Goal: Task Accomplishment & Management: Complete application form

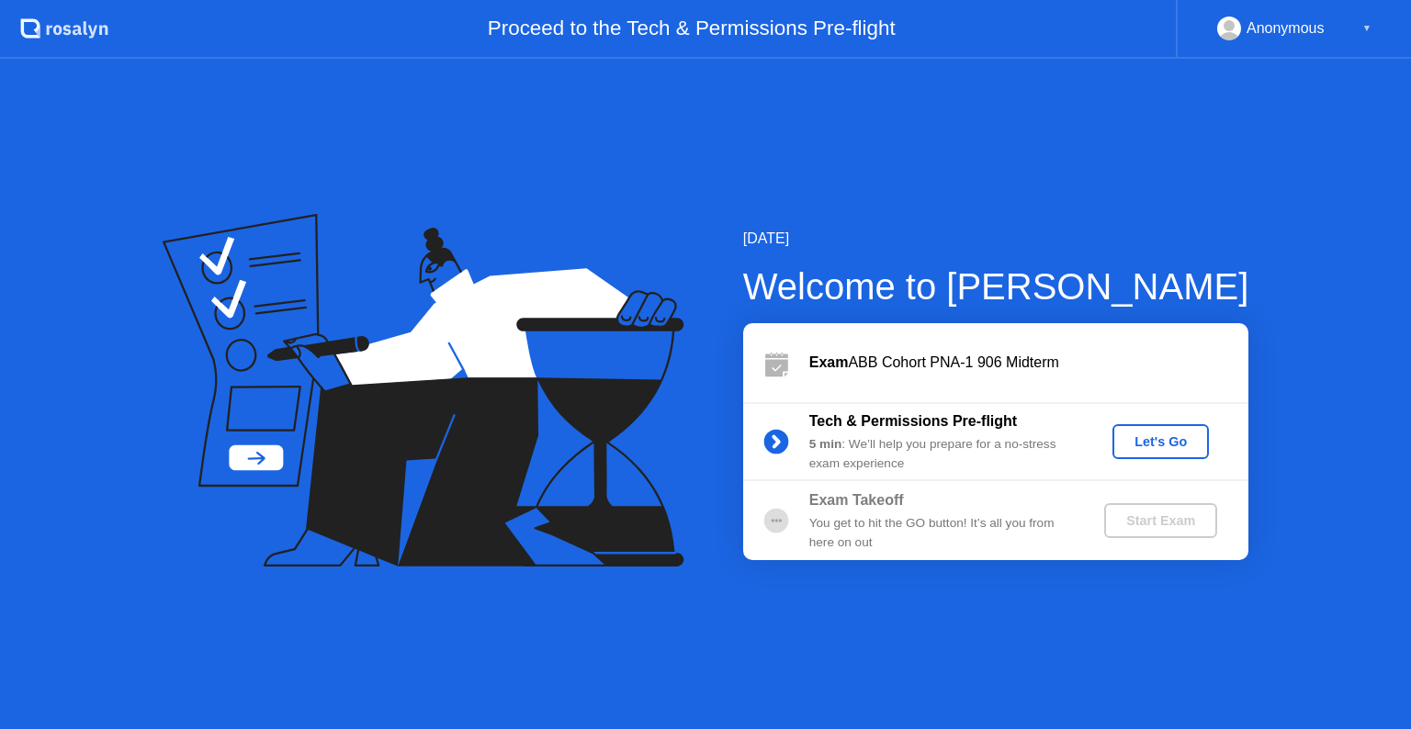
click at [1171, 437] on div "Let's Go" at bounding box center [1160, 441] width 82 height 15
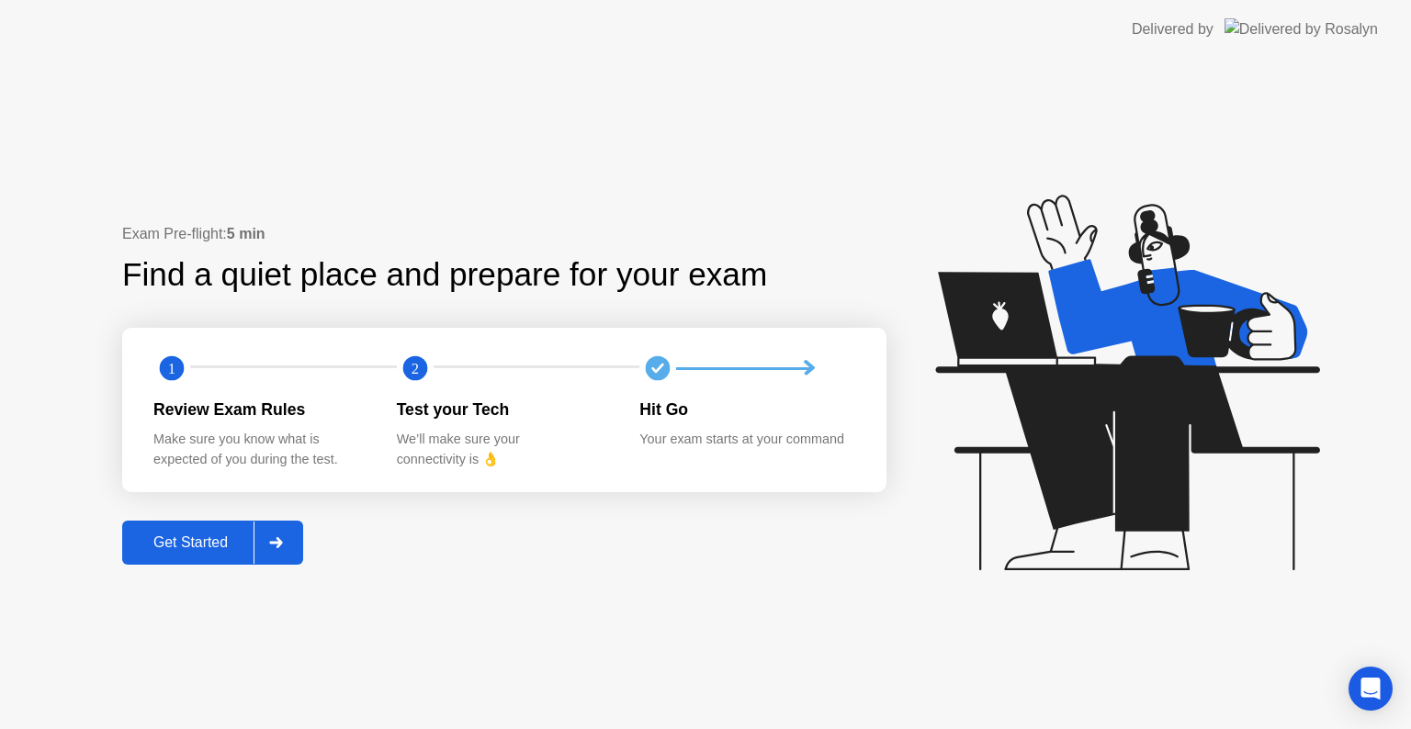
click at [250, 541] on div "Get Started" at bounding box center [191, 542] width 126 height 17
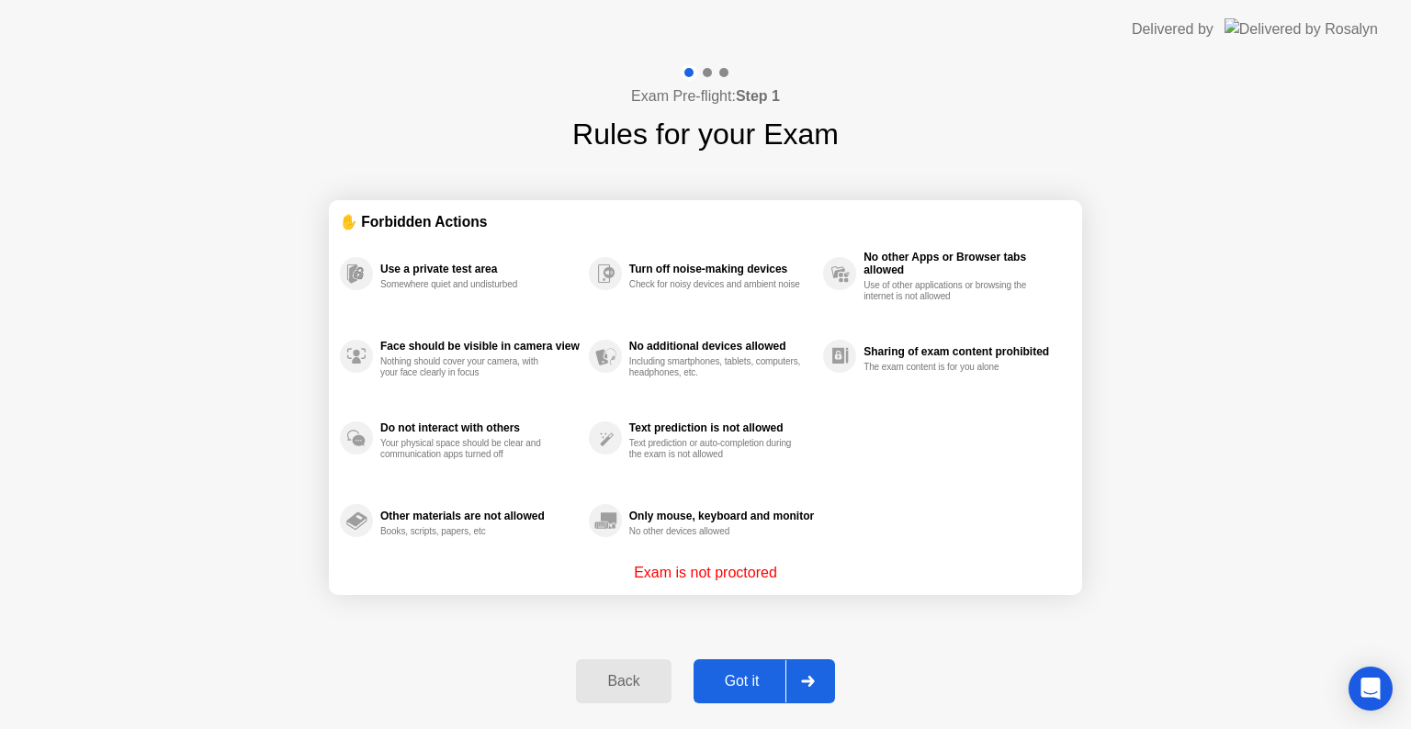
click at [794, 666] on div at bounding box center [807, 681] width 44 height 42
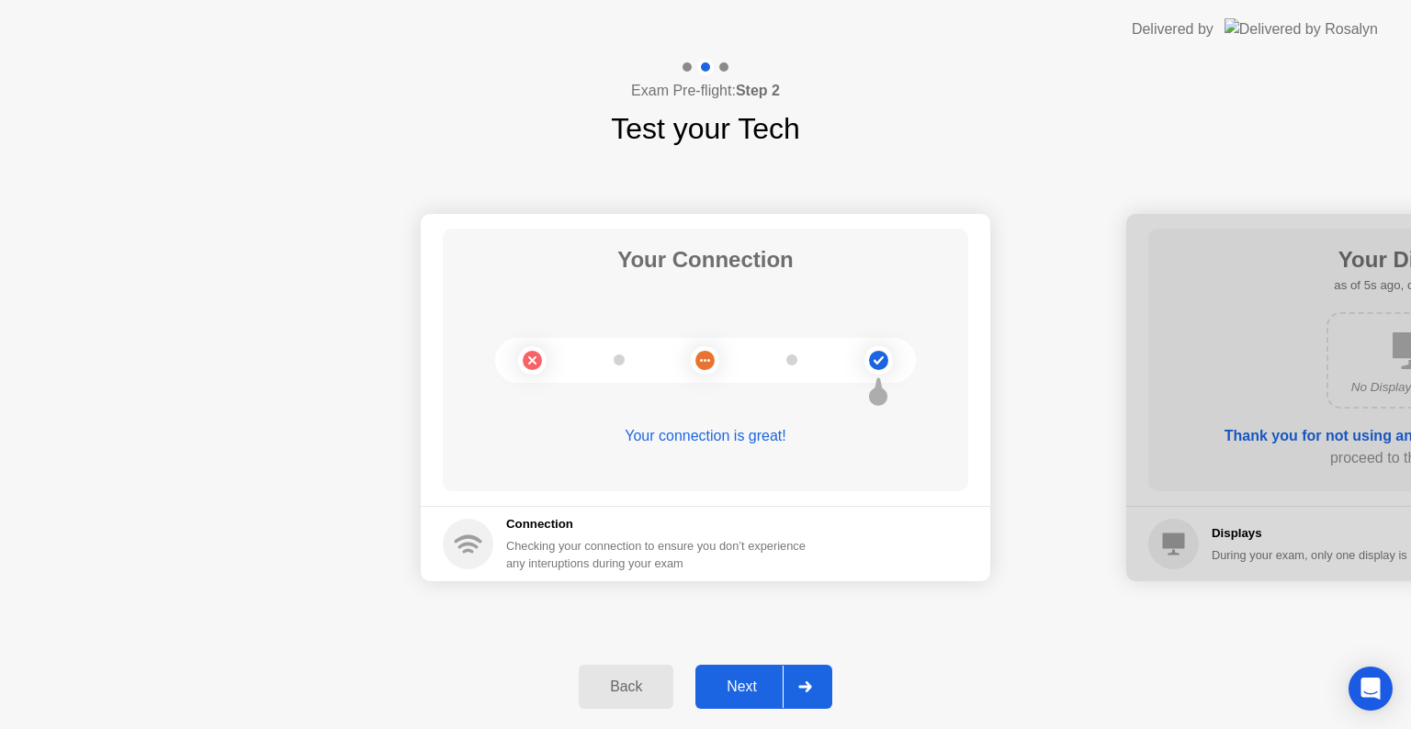
click at [804, 680] on div at bounding box center [804, 687] width 44 height 42
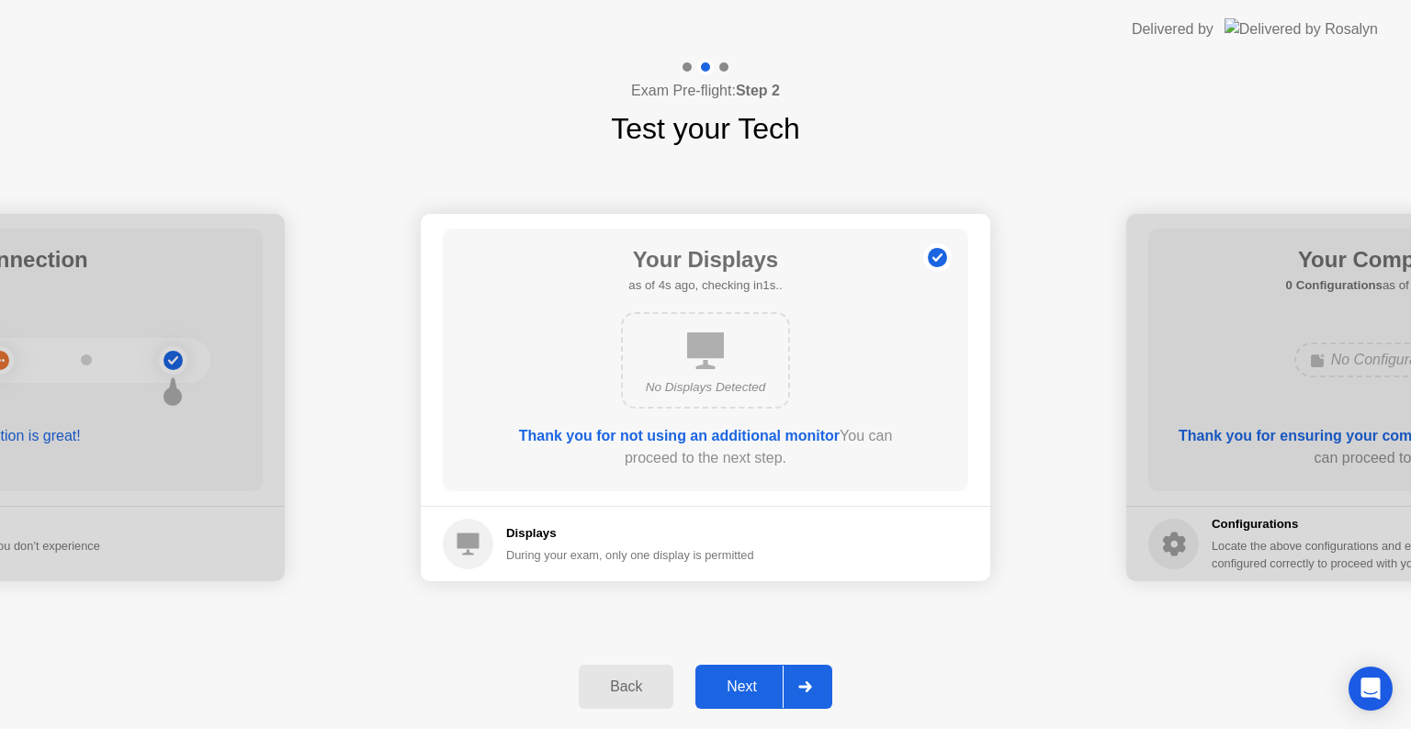
click at [804, 680] on div at bounding box center [804, 687] width 44 height 42
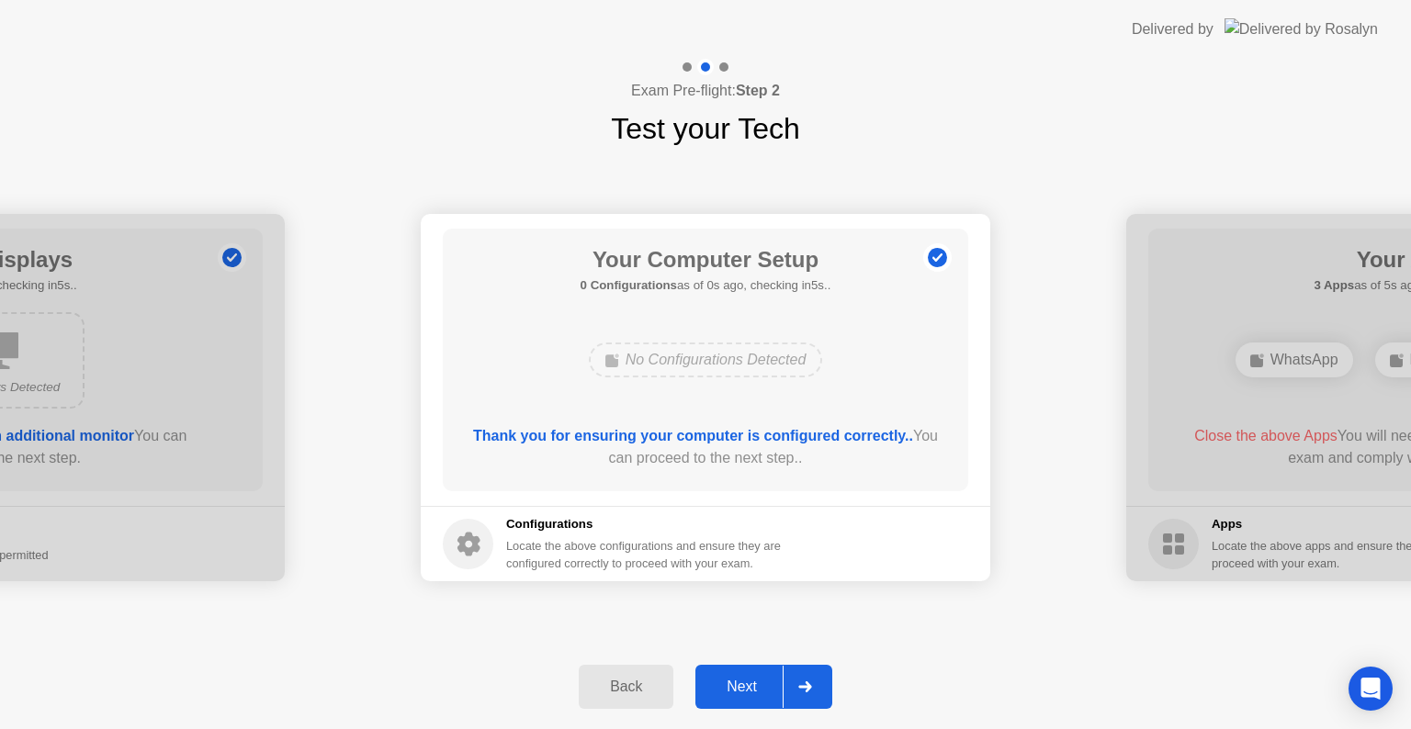
click at [804, 680] on div at bounding box center [804, 687] width 44 height 42
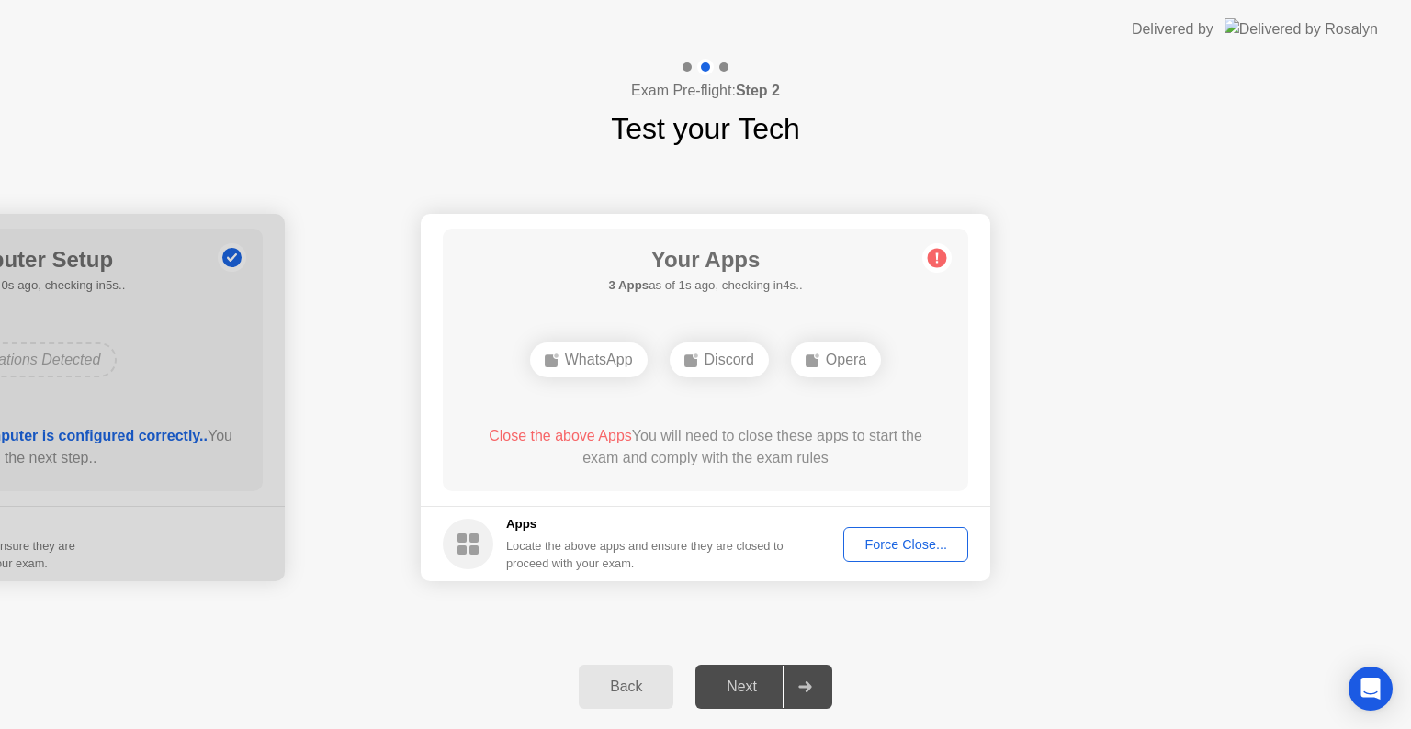
click at [883, 537] on div "Force Close..." at bounding box center [905, 544] width 112 height 15
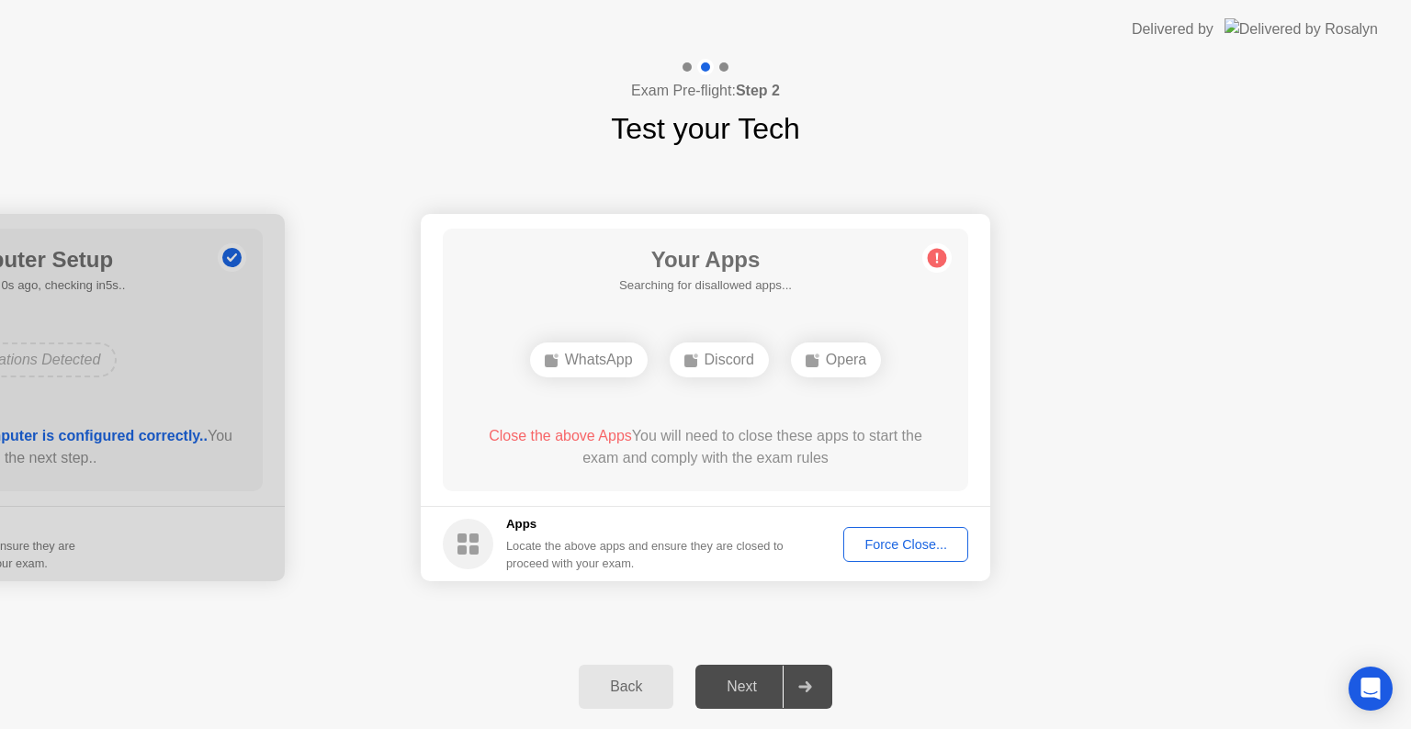
click at [904, 545] on div "Force Close..." at bounding box center [905, 544] width 112 height 15
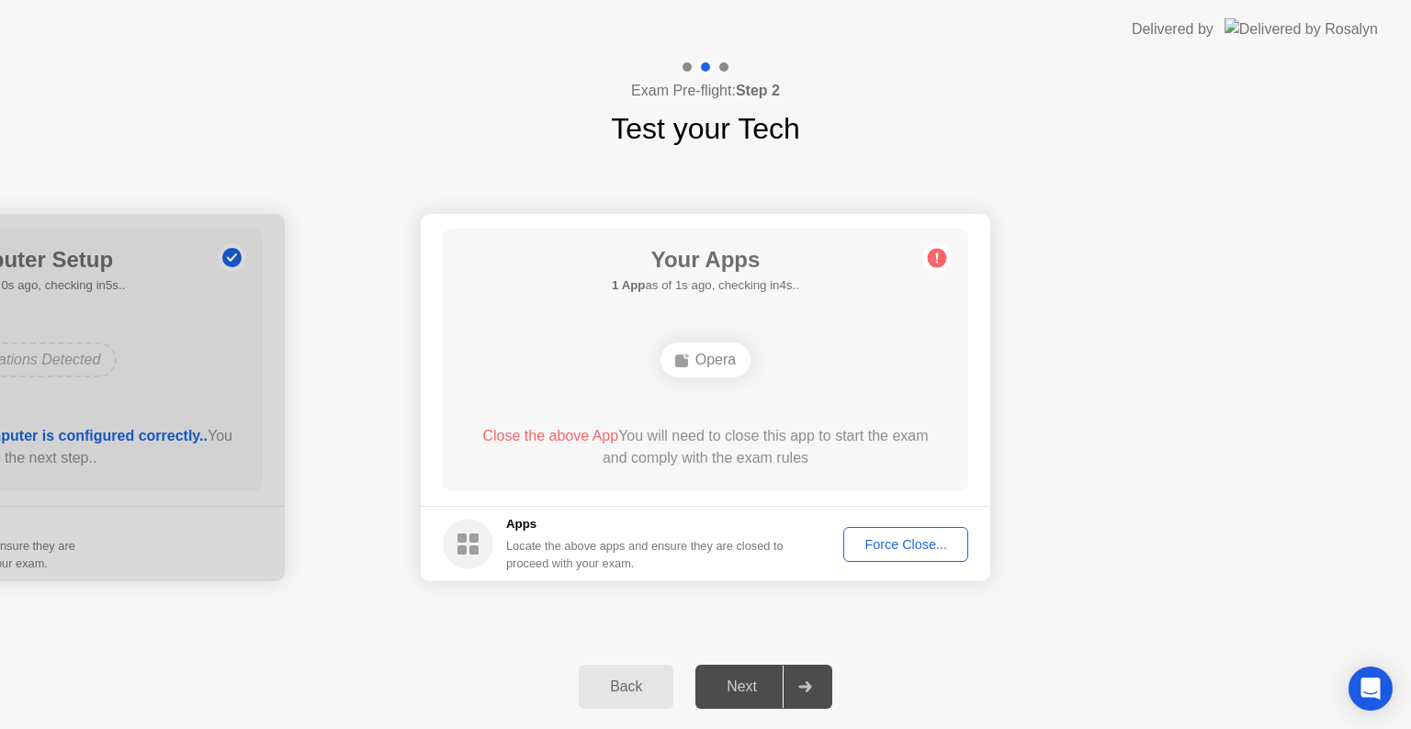
click at [892, 537] on div "Force Close..." at bounding box center [905, 544] width 112 height 15
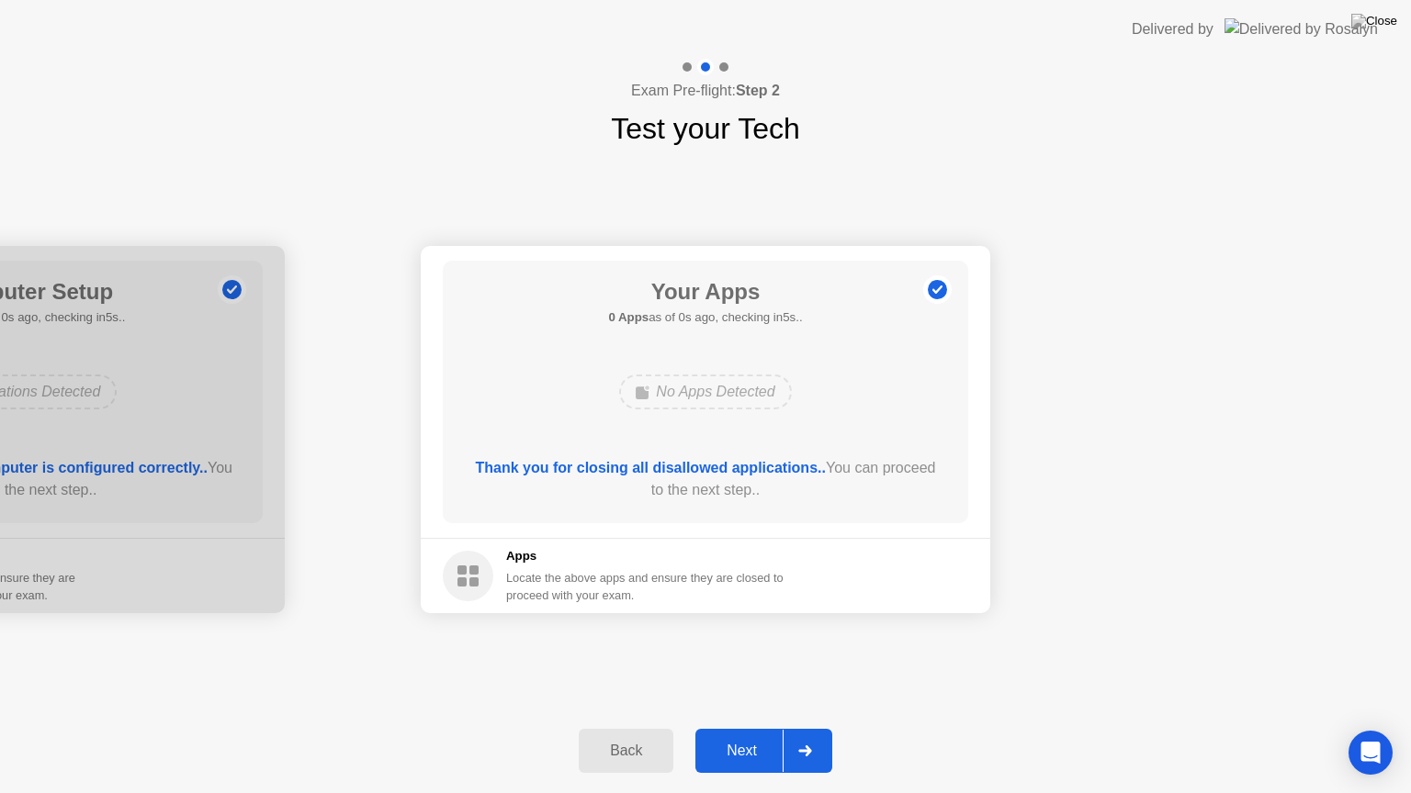
click at [745, 728] on button "Next" at bounding box center [763, 751] width 137 height 44
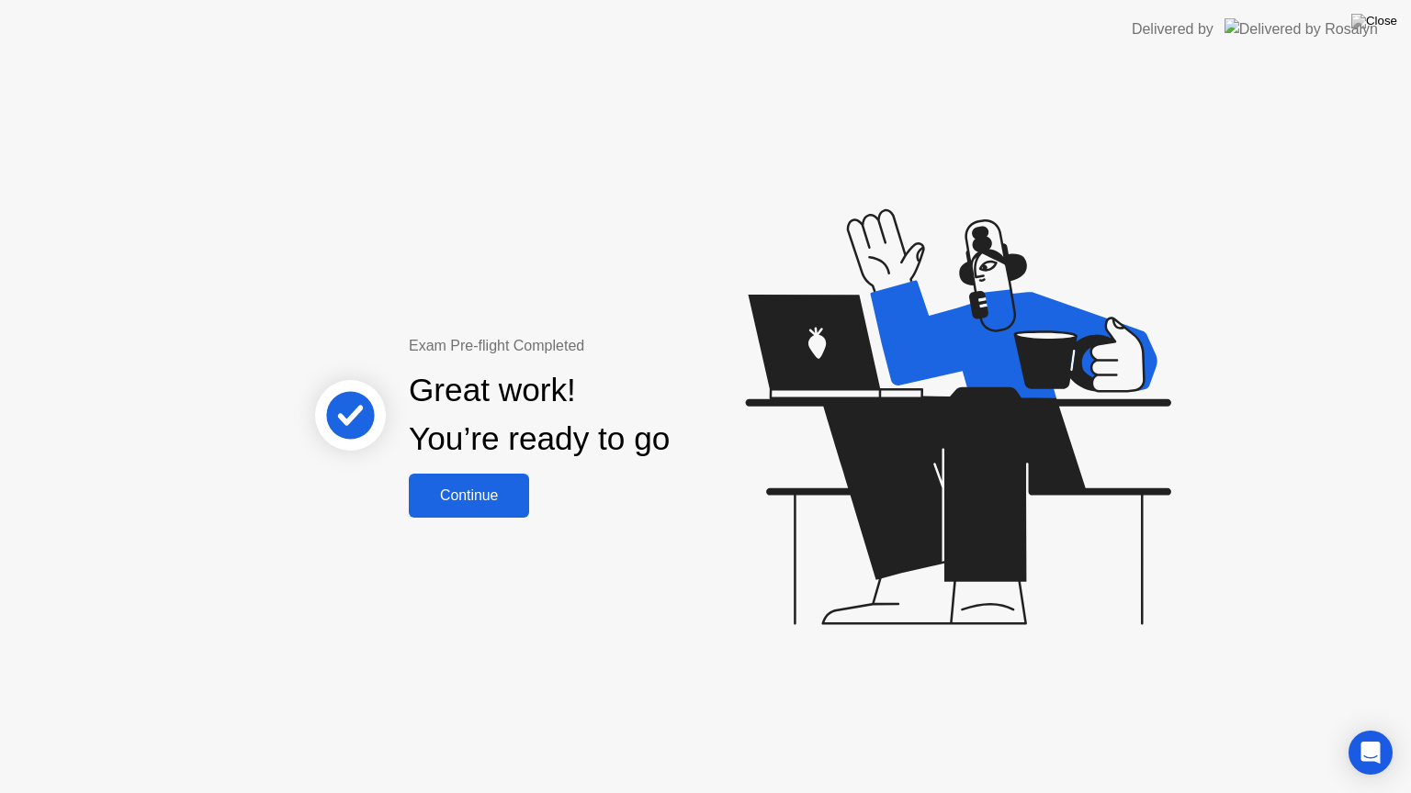
click at [471, 501] on div "Continue" at bounding box center [468, 496] width 109 height 17
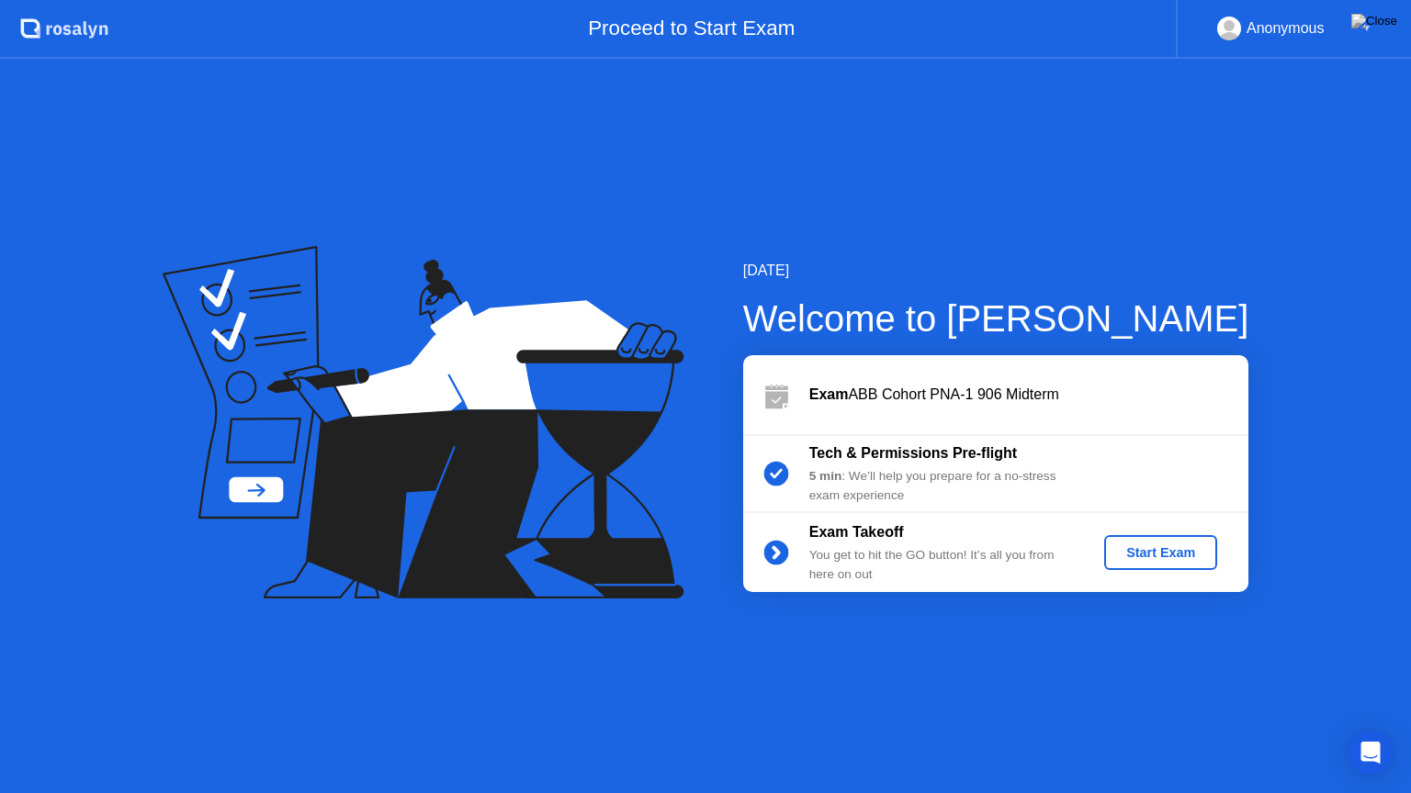
click at [1155, 546] on div "Start Exam" at bounding box center [1160, 553] width 98 height 15
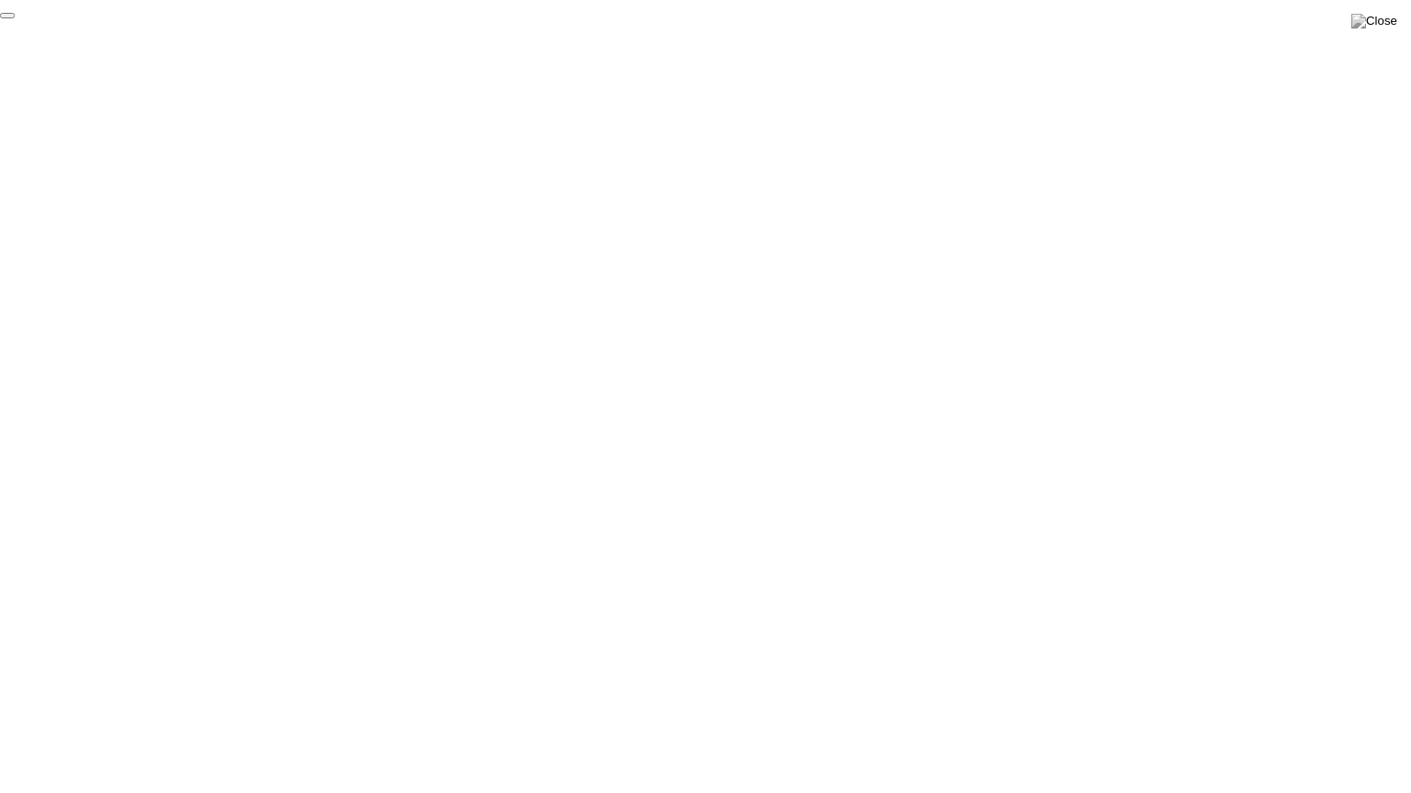
click div "End Proctoring Session"
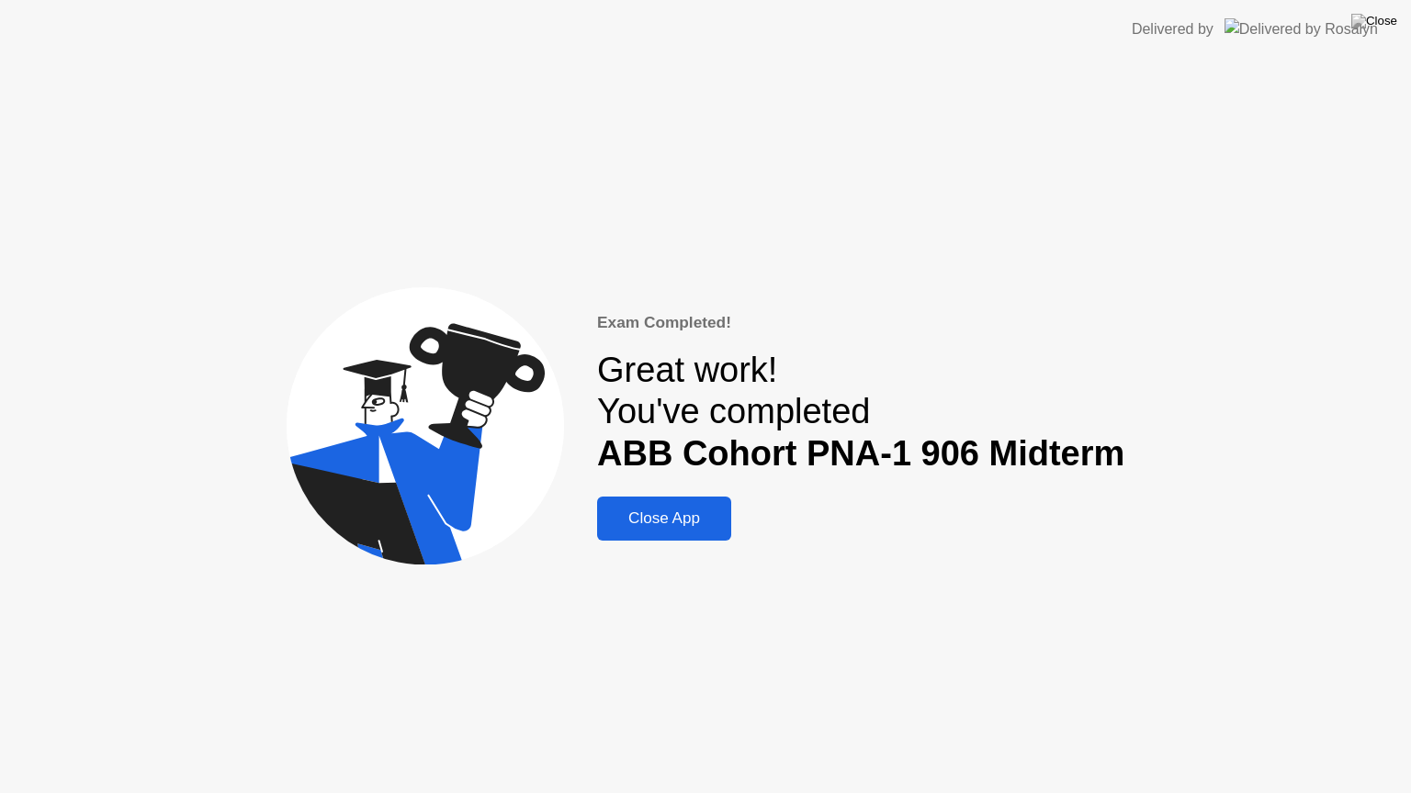
click at [602, 511] on button "Close App" at bounding box center [664, 519] width 134 height 44
